Goal: Information Seeking & Learning: Check status

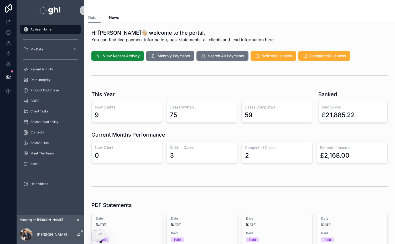
click at [79, 220] on icon "scrollable content" at bounding box center [78, 220] width 4 height 4
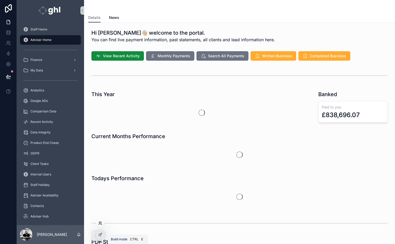
scroll to position [106, 0]
click at [100, 222] on icon at bounding box center [99, 222] width 1 height 1
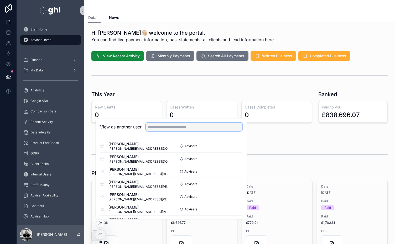
click at [161, 127] on input "text" at bounding box center [194, 127] width 97 height 8
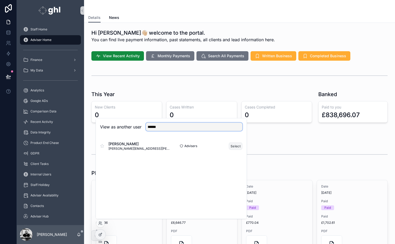
type input "******"
click at [236, 146] on button "Select" at bounding box center [236, 146] width 14 height 8
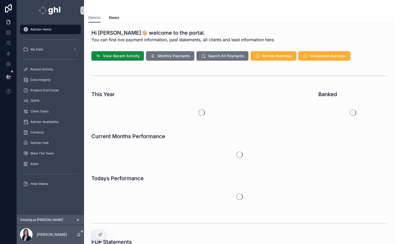
scroll to position [106, 0]
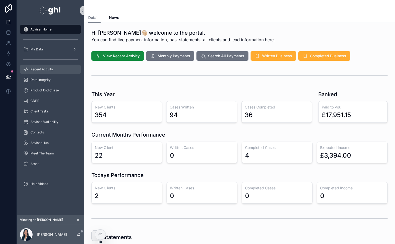
click at [39, 68] on span "Recent Activity" at bounding box center [41, 69] width 23 height 4
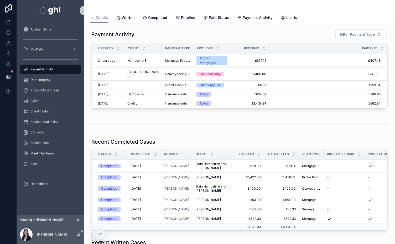
click at [209, 162] on span "Etain Hampshire and [PERSON_NAME]" at bounding box center [213, 166] width 37 height 8
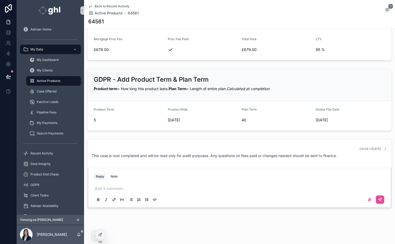
scroll to position [140, 0]
click at [37, 152] on span "Recent Activity" at bounding box center [41, 153] width 23 height 4
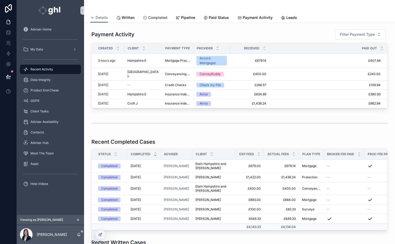
click at [158, 17] on span "Completed" at bounding box center [157, 17] width 19 height 5
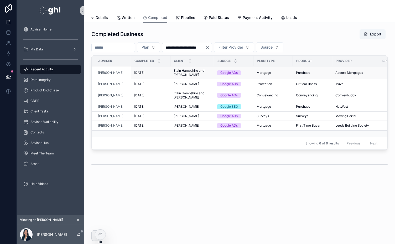
click at [182, 71] on span "Etain Hampshire and [PERSON_NAME]" at bounding box center [192, 73] width 37 height 8
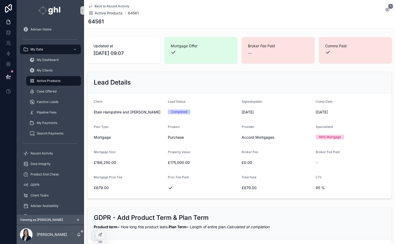
click at [78, 220] on icon "scrollable content" at bounding box center [78, 220] width 4 height 4
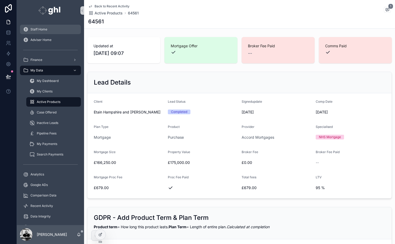
click at [42, 31] on span "Staff Home" at bounding box center [38, 29] width 17 height 4
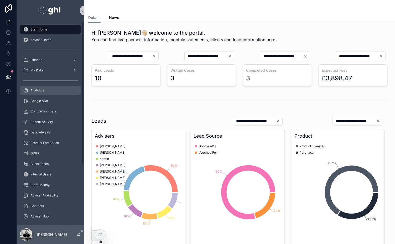
click at [37, 87] on div "Analytics" at bounding box center [50, 90] width 55 height 8
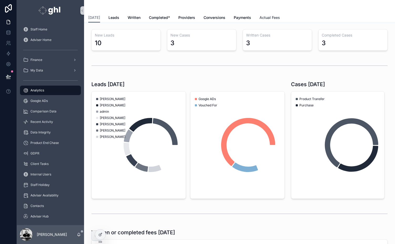
click at [269, 17] on span "Actual Fees" at bounding box center [270, 17] width 20 height 5
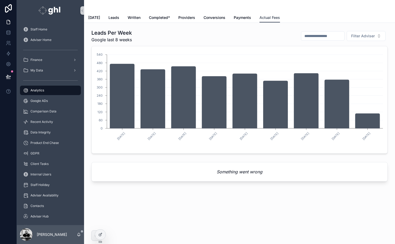
click at [269, 17] on span "Actual Fees" at bounding box center [270, 17] width 20 height 5
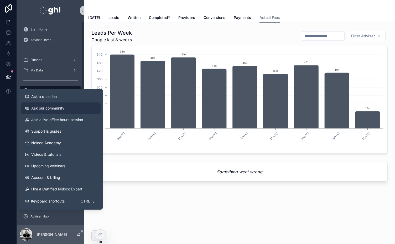
click at [49, 108] on span "Ask our community" at bounding box center [47, 108] width 33 height 5
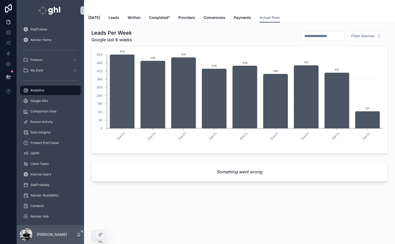
click at [235, 35] on div "Leads Per Week Google last 8 weeks Filter Adviser" at bounding box center [239, 36] width 296 height 14
click at [160, 15] on span "Completed*" at bounding box center [159, 17] width 21 height 5
